Goal: Communication & Community: Participate in discussion

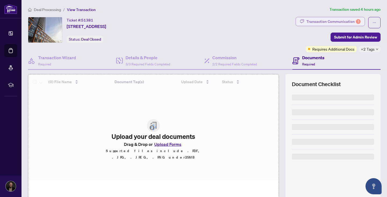
click at [337, 23] on div "Transaction Communication 1" at bounding box center [333, 21] width 54 height 9
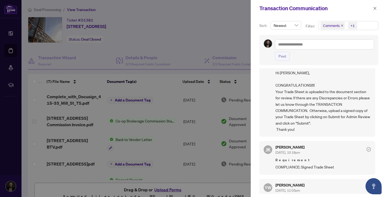
scroll to position [376, 0]
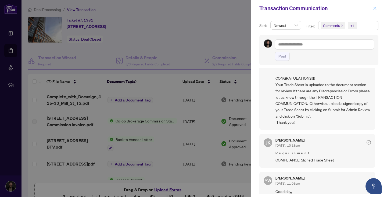
click at [375, 8] on icon "close" at bounding box center [375, 8] width 4 height 4
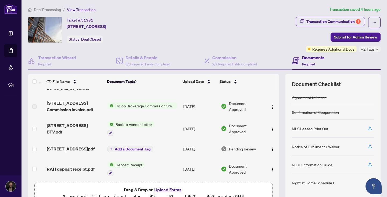
scroll to position [47, 0]
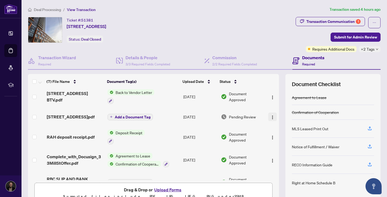
click at [268, 117] on button "button" at bounding box center [272, 116] width 9 height 9
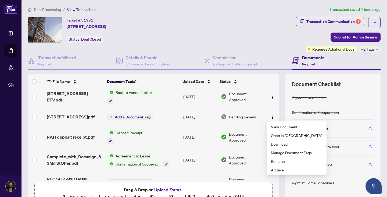
scroll to position [0, 0]
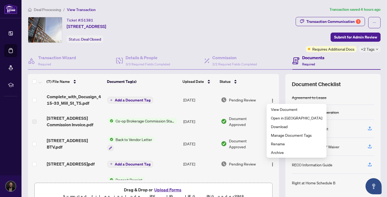
click at [256, 28] on div "Ticket #: 51381 [STREET_ADDRESS] Status: Deal Closed" at bounding box center [160, 30] width 265 height 26
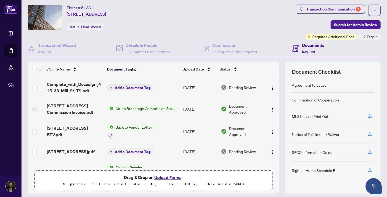
scroll to position [17, 0]
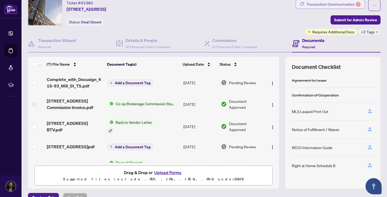
click at [330, 7] on div "Transaction Communication 1" at bounding box center [333, 4] width 54 height 9
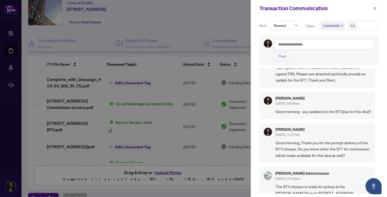
scroll to position [0, 0]
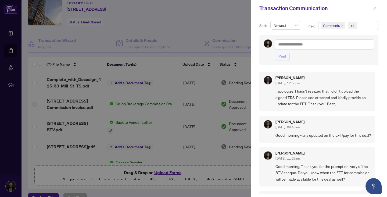
click at [375, 9] on icon "close" at bounding box center [375, 8] width 4 height 4
